Goal: Task Accomplishment & Management: Use online tool/utility

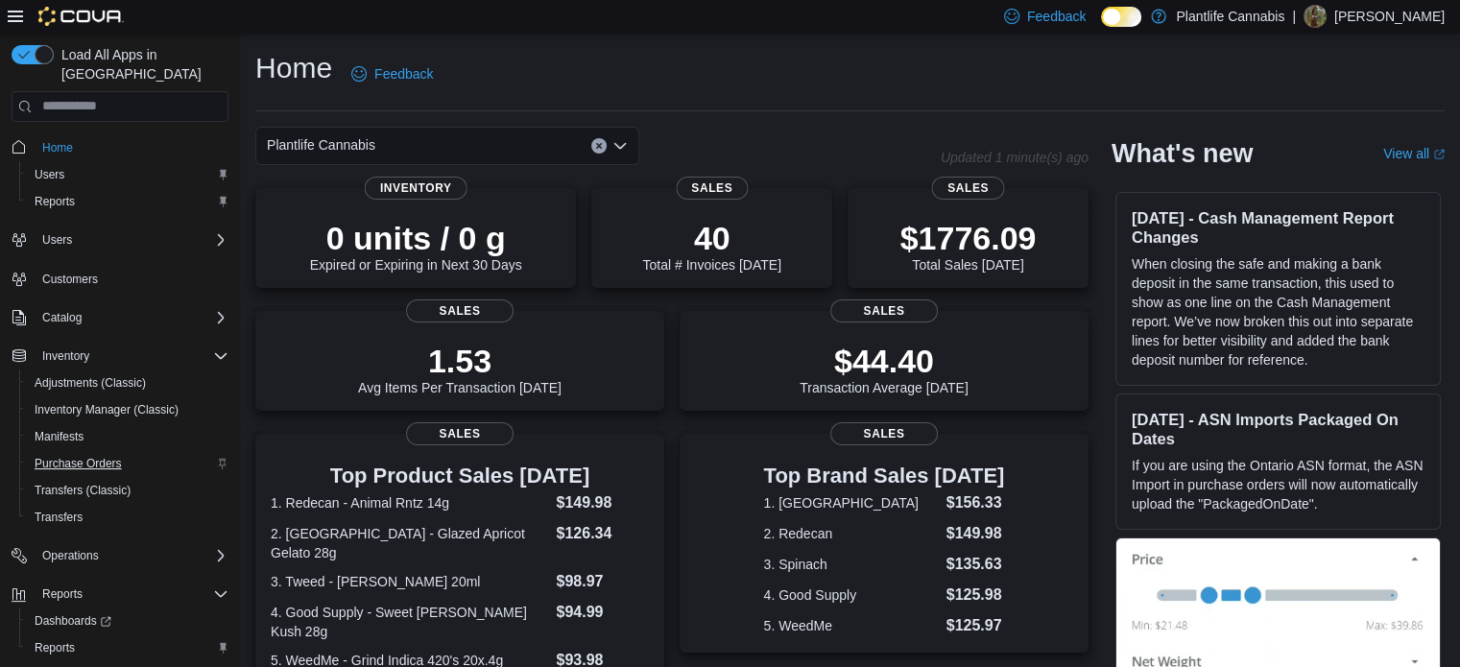
scroll to position [31, 0]
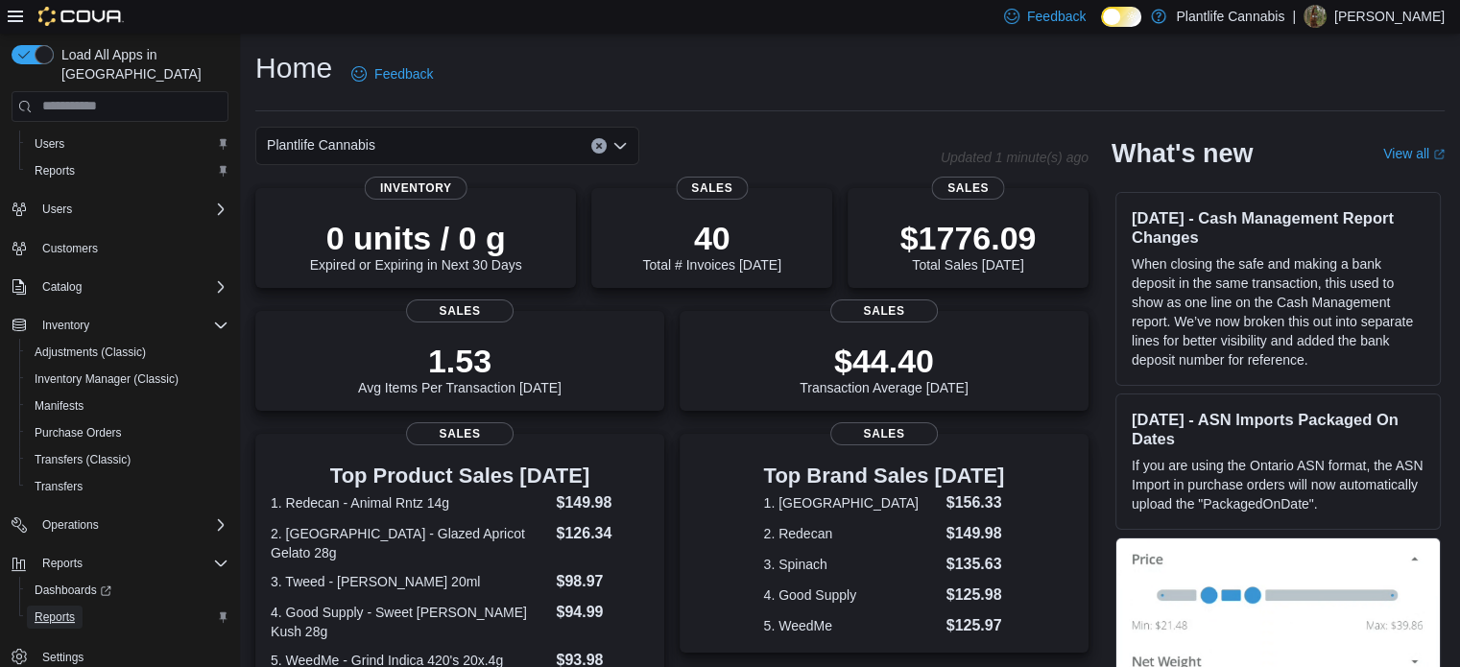
click at [75, 606] on link "Reports" at bounding box center [55, 617] width 56 height 23
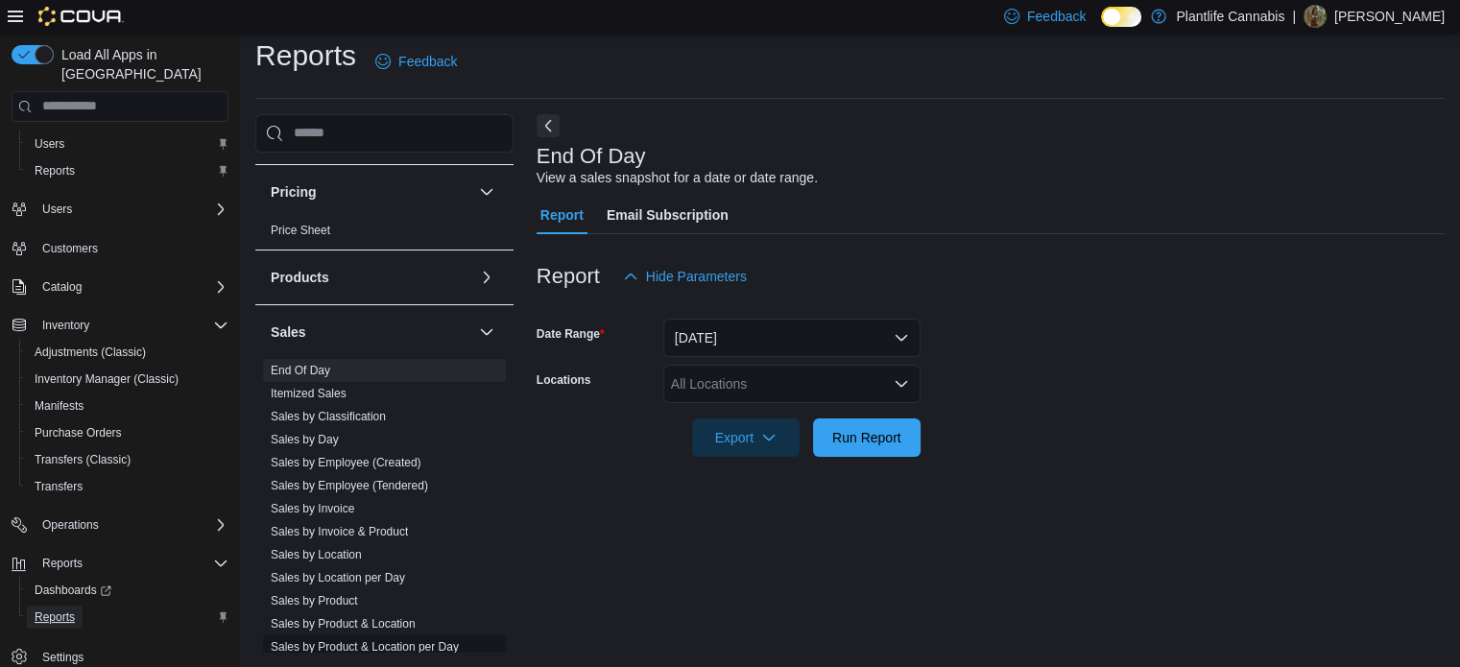
scroll to position [1000, 0]
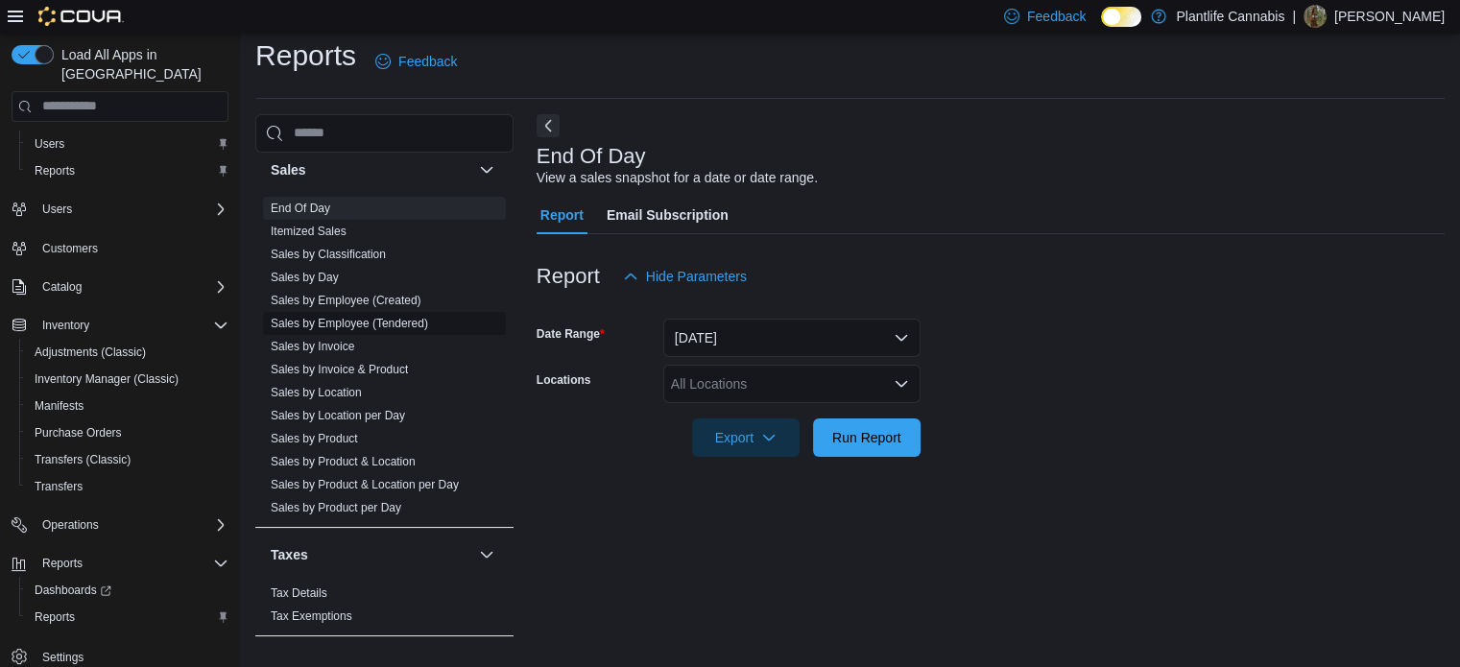
click at [376, 320] on link "Sales by Employee (Tendered)" at bounding box center [349, 323] width 157 height 13
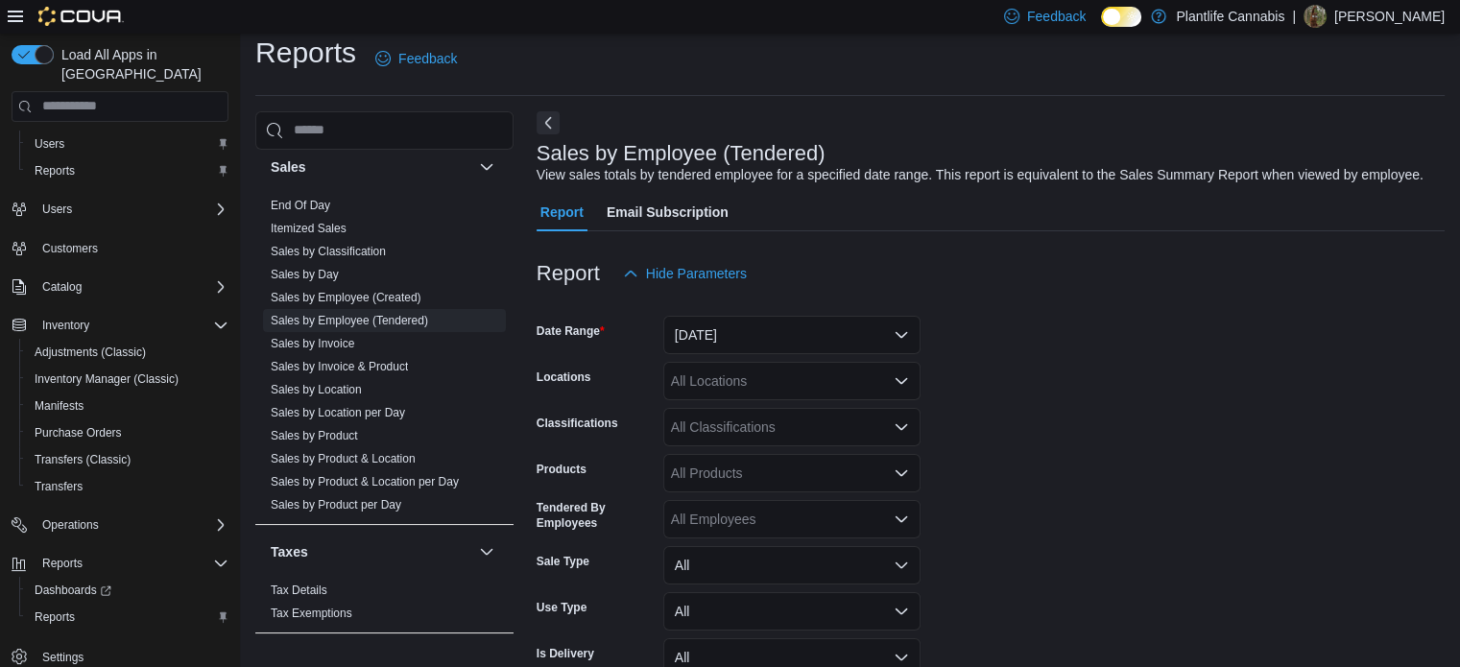
scroll to position [44, 0]
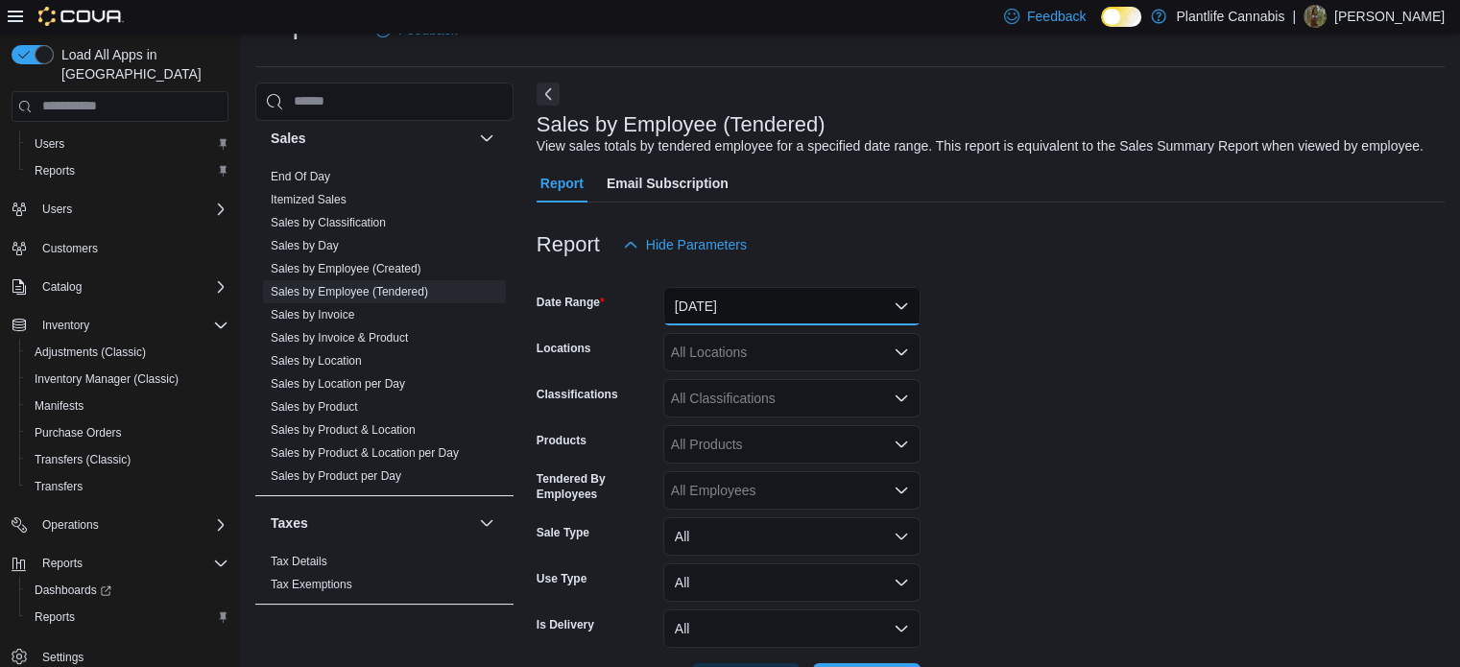
click at [805, 297] on button "Yesterday" at bounding box center [791, 306] width 257 height 38
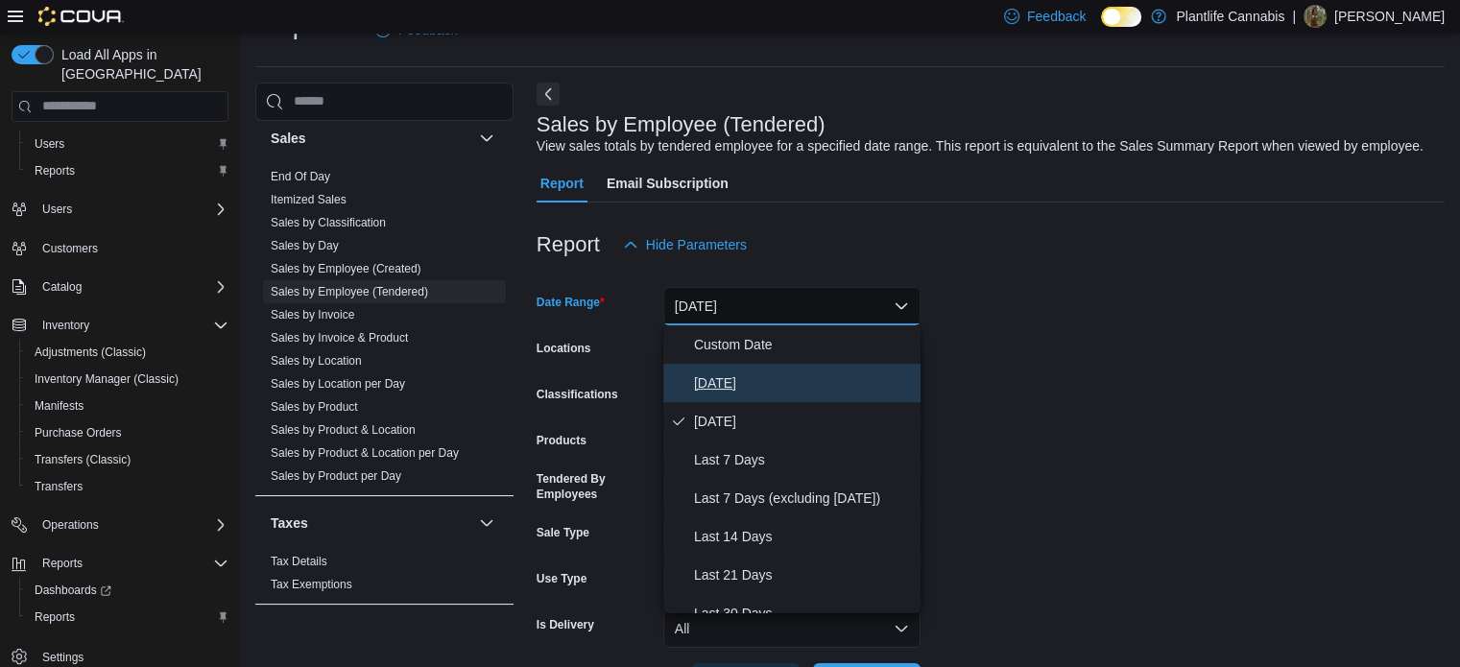
click at [773, 384] on span "Today" at bounding box center [803, 382] width 219 height 23
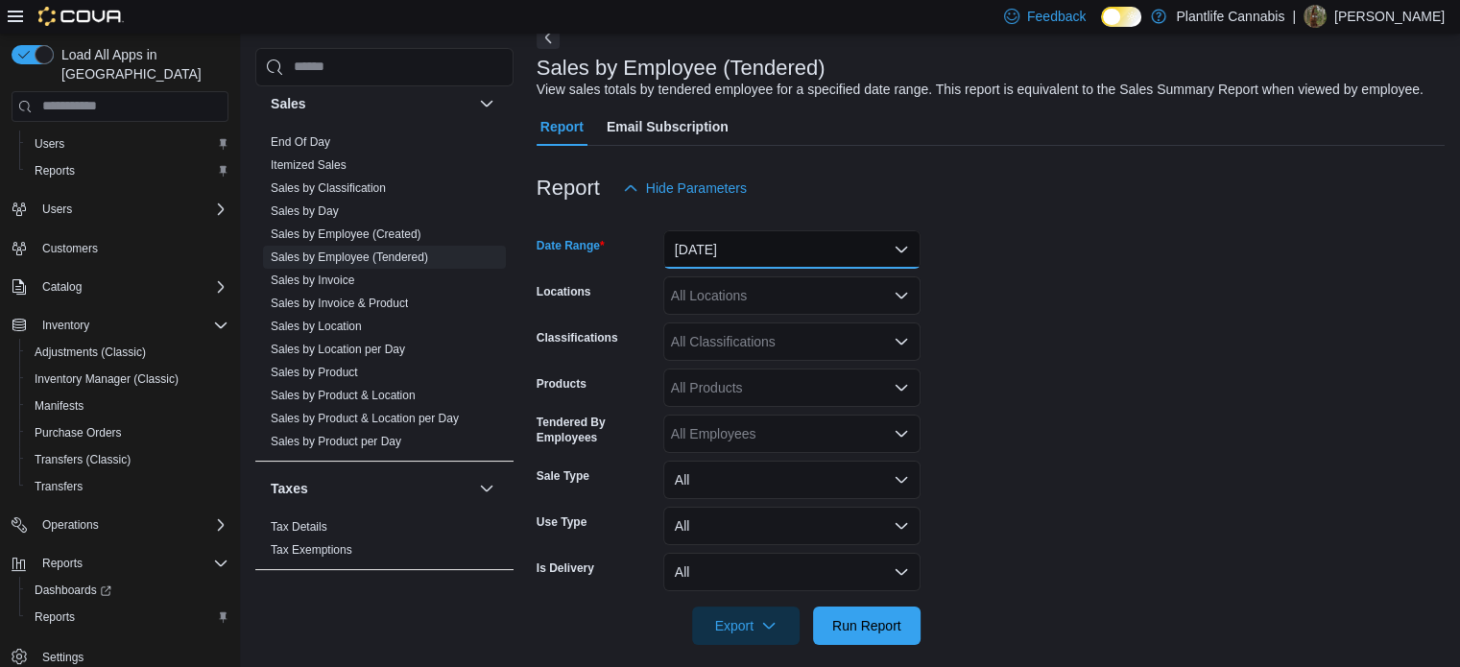
scroll to position [116, 0]
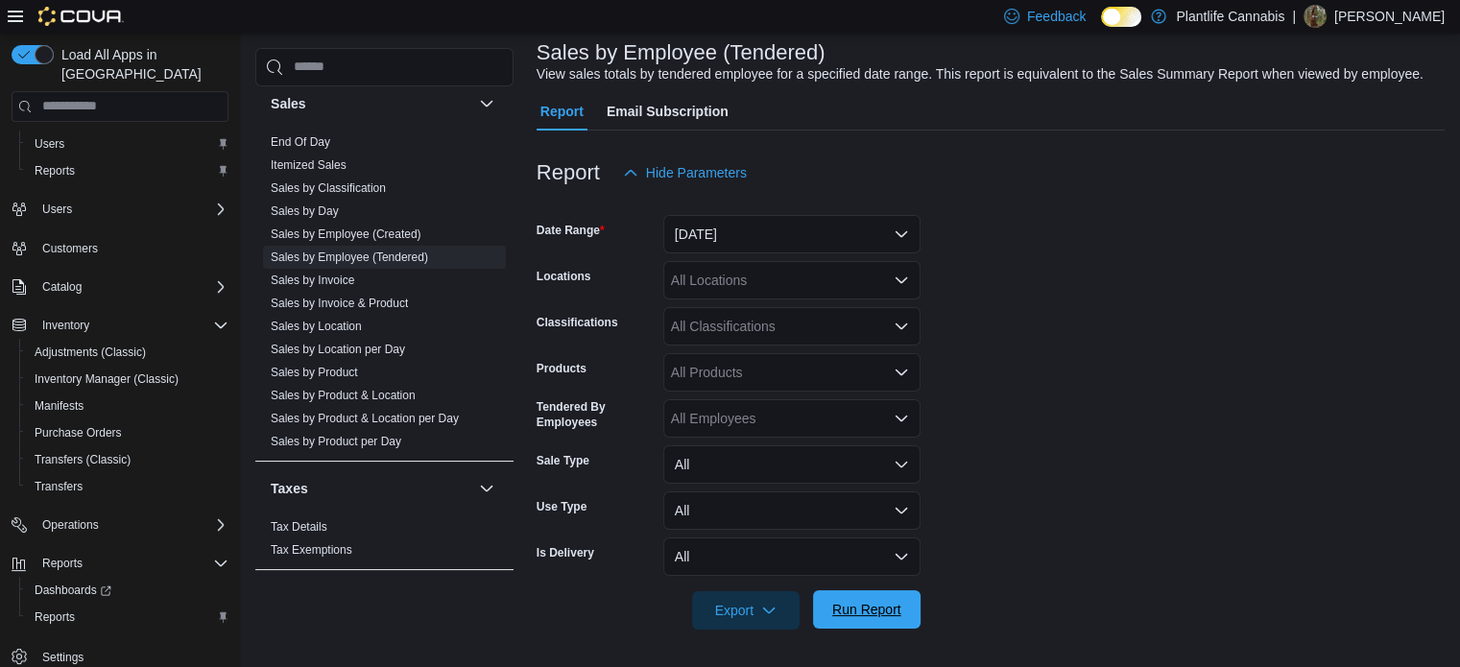
click at [853, 593] on span "Run Report" at bounding box center [866, 609] width 84 height 38
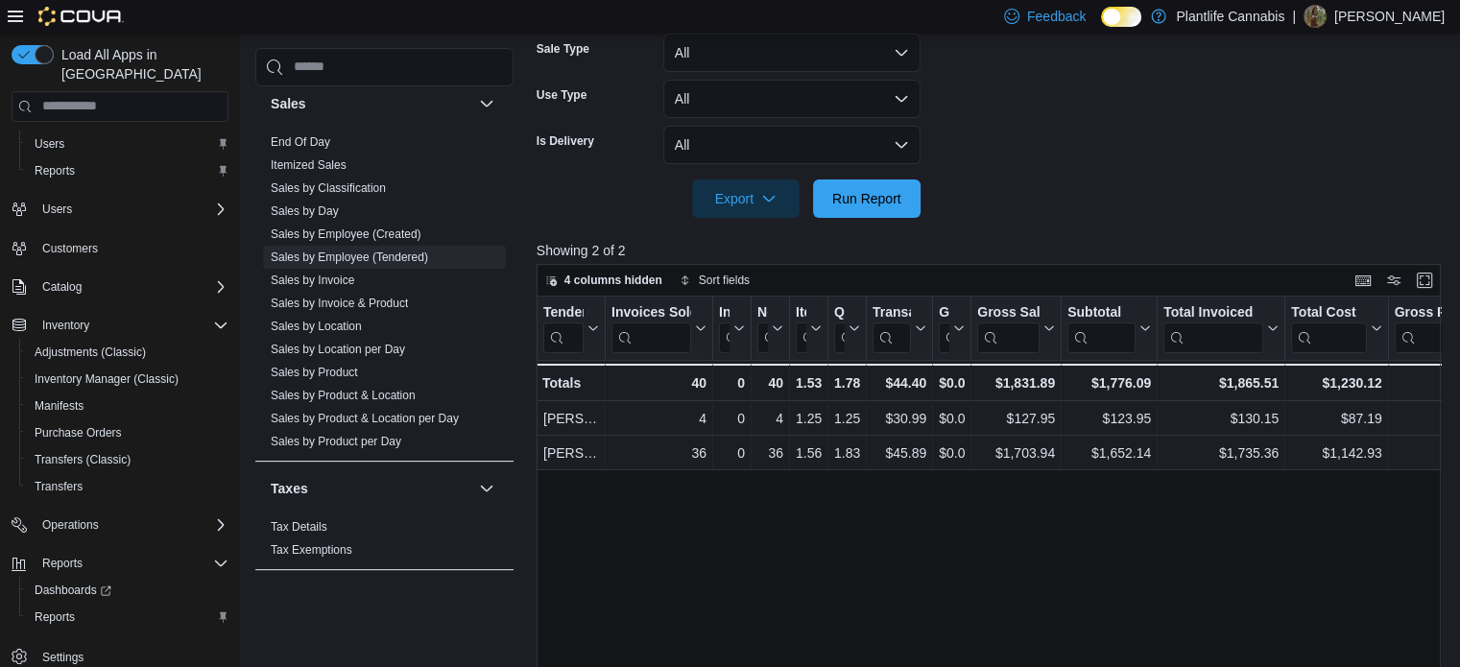
scroll to position [673, 0]
